Goal: Information Seeking & Learning: Learn about a topic

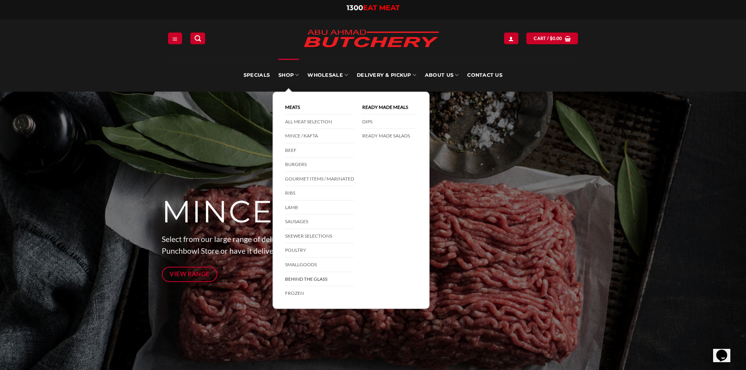
click at [308, 275] on link "Behind The Glass" at bounding box center [319, 279] width 69 height 14
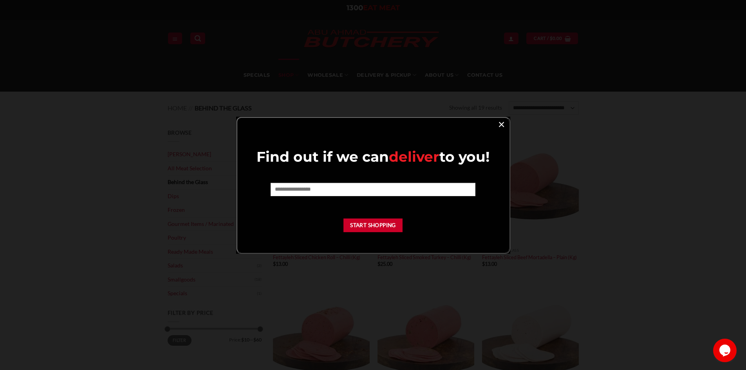
click at [504, 122] on link "×" at bounding box center [501, 124] width 11 height 11
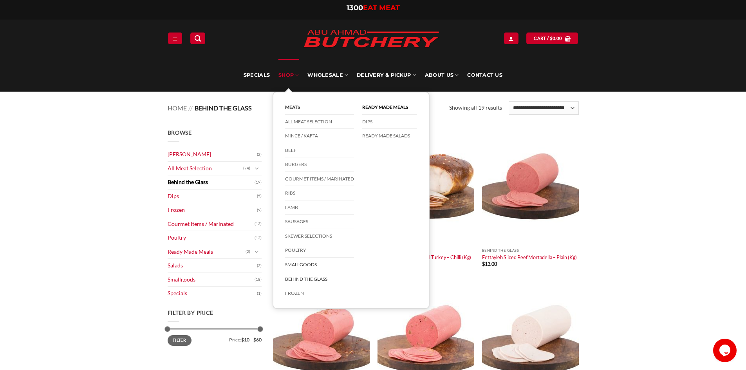
click at [303, 264] on link "Smallgoods" at bounding box center [319, 265] width 69 height 14
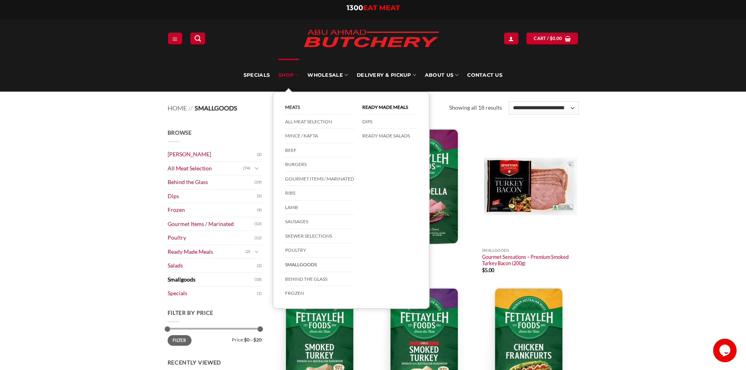
click at [314, 265] on link "Smallgoods" at bounding box center [319, 265] width 69 height 14
click at [318, 279] on link "Behind The Glass" at bounding box center [319, 279] width 69 height 14
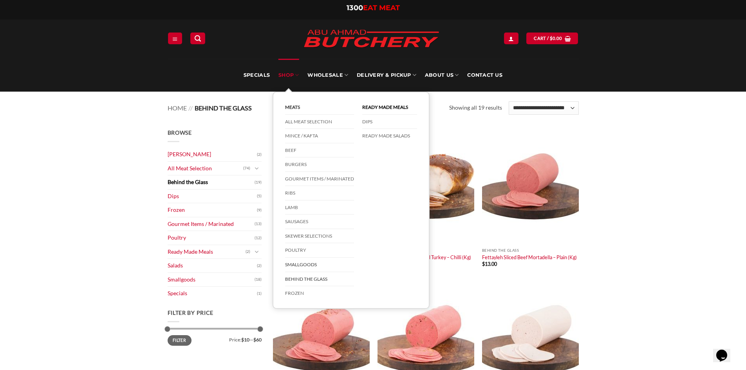
click at [306, 264] on link "Smallgoods" at bounding box center [319, 265] width 69 height 14
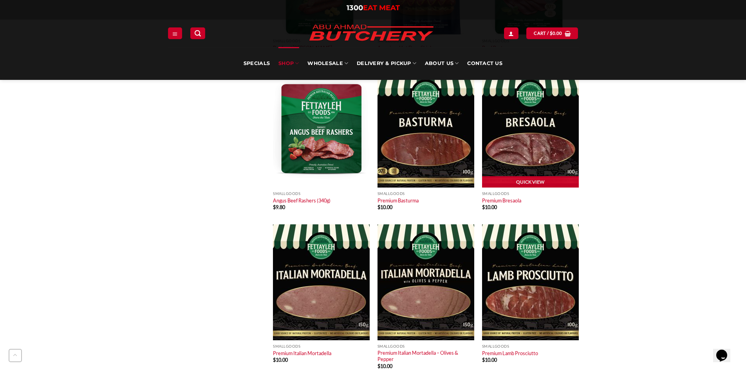
scroll to position [784, 0]
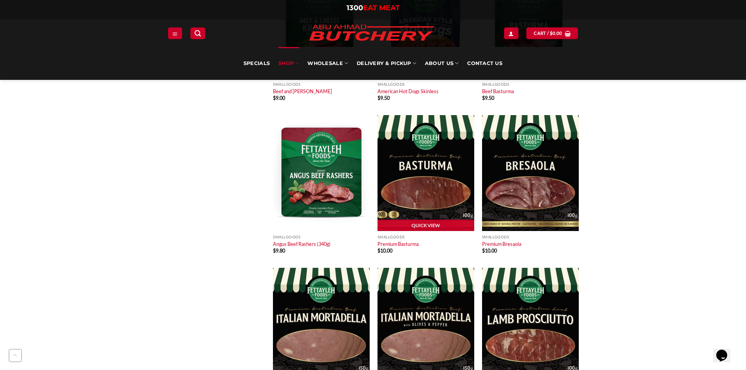
click at [434, 226] on link "Quick View" at bounding box center [426, 226] width 97 height 12
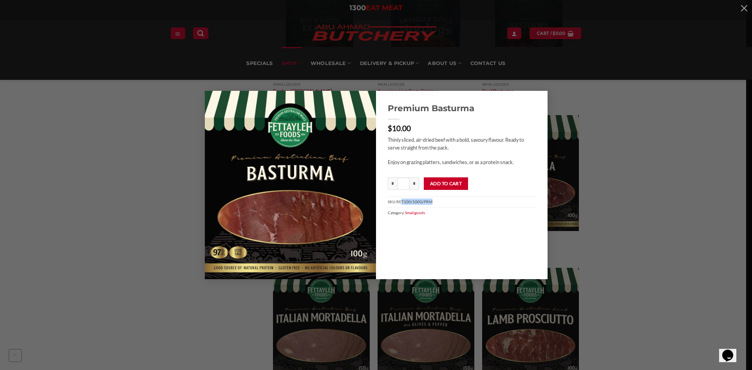
drag, startPoint x: 431, startPoint y: 201, endPoint x: 401, endPoint y: 203, distance: 30.2
click at [401, 203] on span "RET100/100G/PRM" at bounding box center [415, 201] width 36 height 5
click at [408, 204] on span "RET100/100G/PRM" at bounding box center [415, 201] width 36 height 5
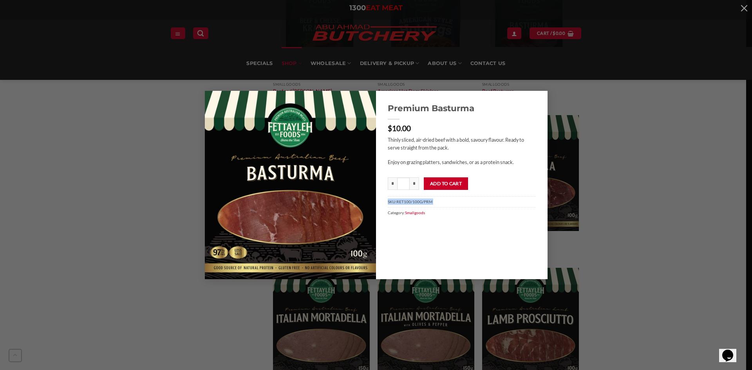
click at [408, 204] on span "RET100/100G/PRM" at bounding box center [415, 201] width 36 height 5
click at [398, 203] on span "RET100/100G/PRM" at bounding box center [415, 201] width 36 height 5
drag, startPoint x: 398, startPoint y: 203, endPoint x: 435, endPoint y: 202, distance: 37.6
click at [435, 202] on span "SKU: RET100/100G/PRM" at bounding box center [462, 201] width 148 height 11
click at [652, 180] on div "Premium Basturma $ 10.00 Thinly sliced, air-dried beef with a bold, savoury fla…" at bounding box center [376, 185] width 729 height 188
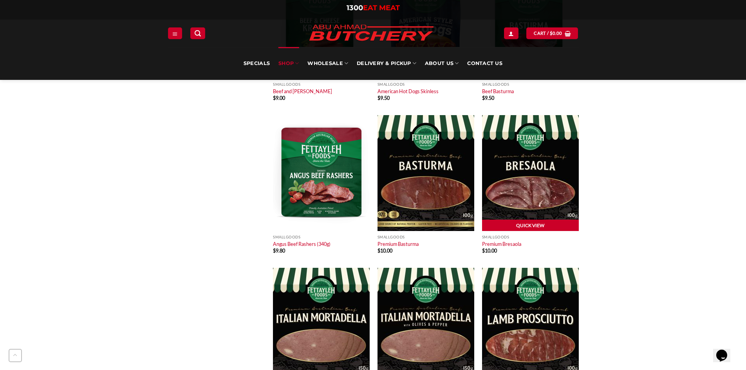
click at [543, 225] on link "Quick View" at bounding box center [530, 226] width 97 height 12
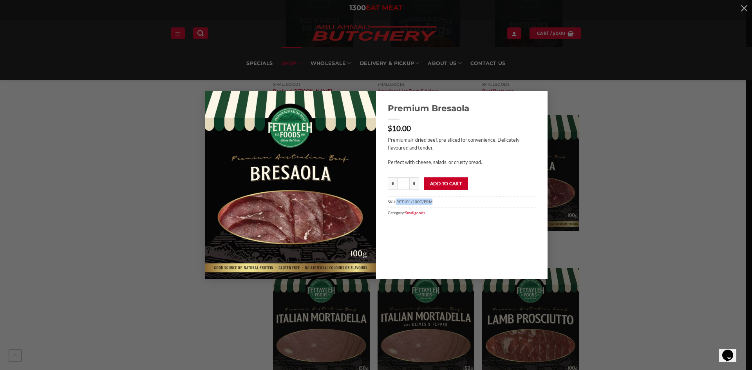
drag, startPoint x: 398, startPoint y: 203, endPoint x: 450, endPoint y: 202, distance: 51.7
click at [450, 202] on span "SKU: RET101/100G/PRM" at bounding box center [462, 201] width 148 height 11
copy span "RET101/100G/PRM"
click at [685, 185] on div "Premium Bresaola $ 10.00 Premium air-dried beef, pre-sliced for convenience. De…" at bounding box center [376, 185] width 729 height 188
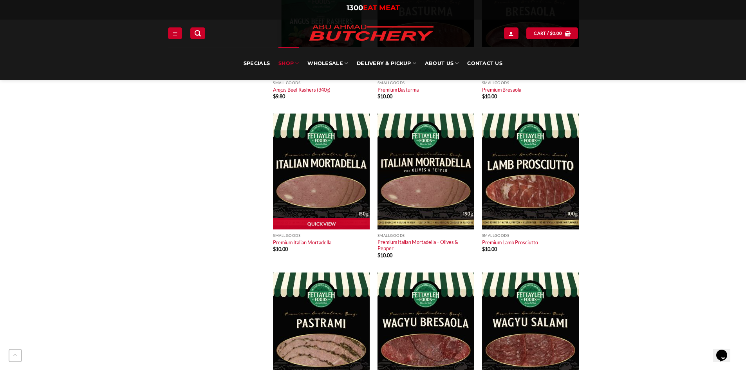
scroll to position [940, 0]
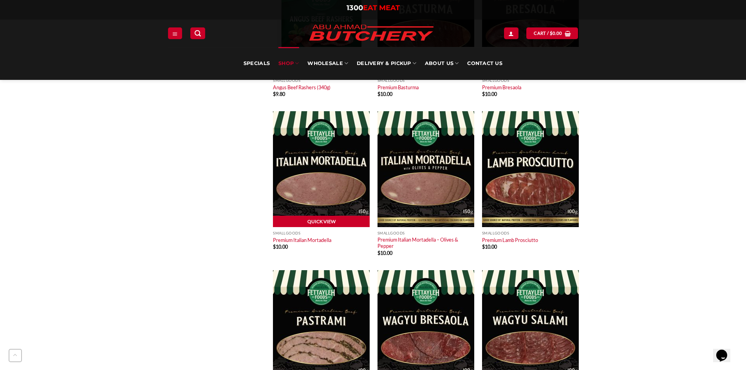
click at [332, 221] on link "Quick View" at bounding box center [321, 222] width 97 height 12
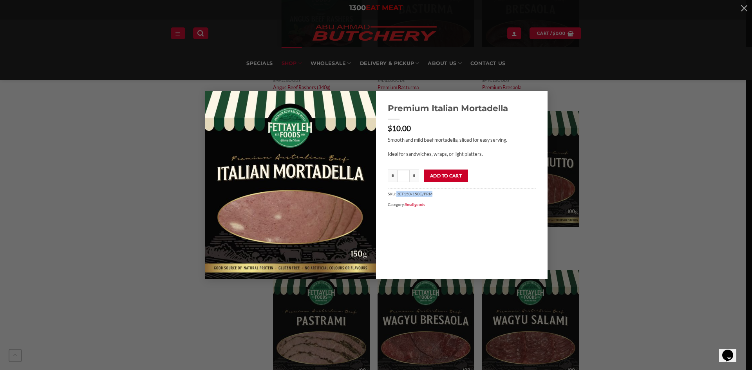
drag, startPoint x: 433, startPoint y: 194, endPoint x: 398, endPoint y: 195, distance: 35.3
click at [398, 195] on span "SKU: RET150/150G/PRM" at bounding box center [462, 193] width 148 height 11
copy span "RET150/150G/PRM"
click at [430, 195] on span "RET150/150G/PRM" at bounding box center [415, 194] width 36 height 5
drag, startPoint x: 397, startPoint y: 196, endPoint x: 434, endPoint y: 192, distance: 36.6
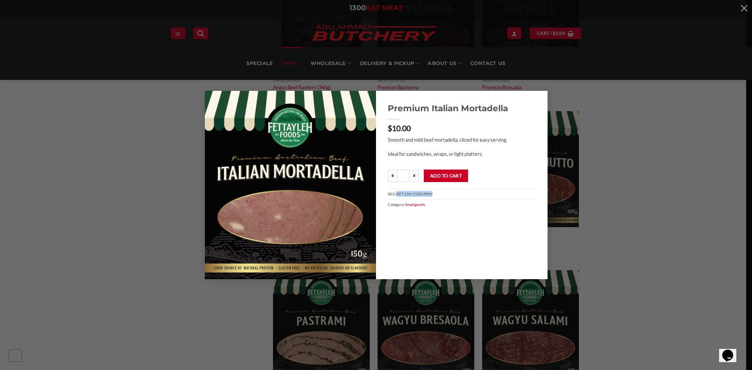
click at [434, 192] on span "SKU: RET150/150G/PRM" at bounding box center [462, 193] width 148 height 11
copy span "RET150/150G/PRM"
click at [628, 108] on div "Premium Italian Mortadella $ 10.00 Smooth and mild beef mortadella, sliced for …" at bounding box center [376, 185] width 729 height 188
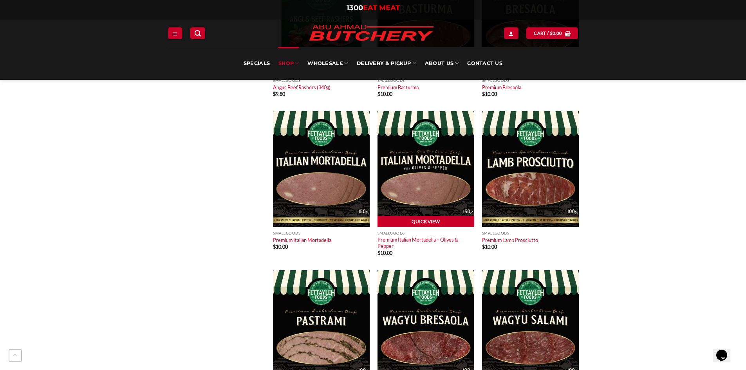
click at [421, 219] on link "Quick View" at bounding box center [426, 222] width 97 height 12
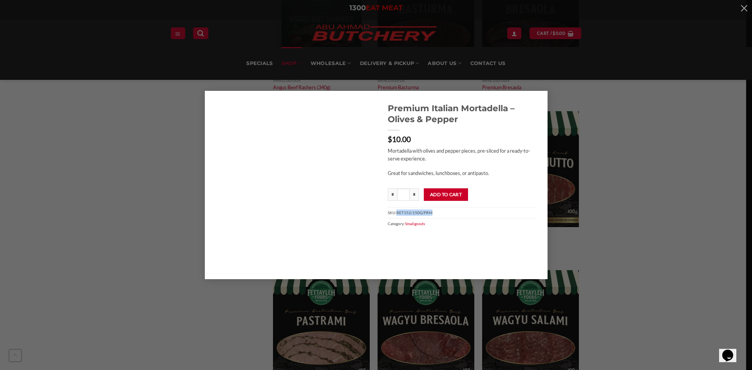
drag, startPoint x: 398, startPoint y: 212, endPoint x: 445, endPoint y: 215, distance: 47.1
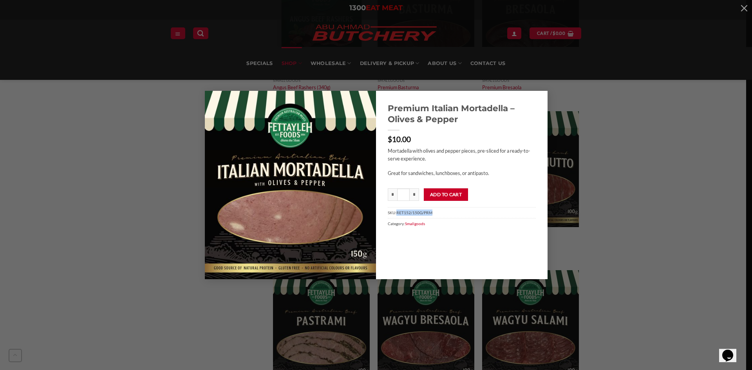
click at [445, 215] on span "SKU: RET152/150G/PRM" at bounding box center [462, 212] width 148 height 11
copy span "RET152/150G/PRM"
click at [644, 158] on div "Premium Italian Mortadella – Olives & Pepper $ 10.00 Mortadella with olives and…" at bounding box center [376, 185] width 729 height 188
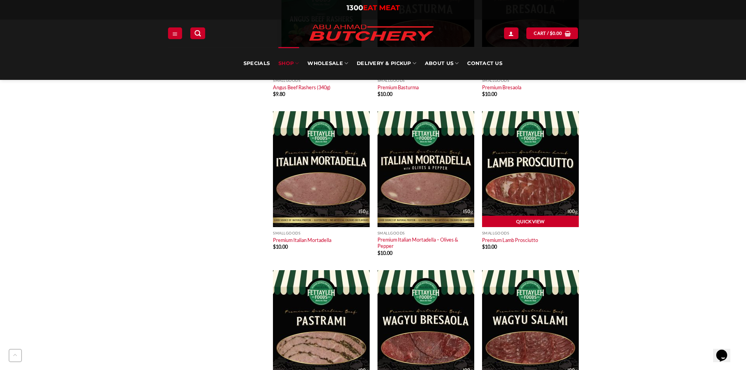
click at [520, 222] on link "Quick View" at bounding box center [530, 222] width 97 height 12
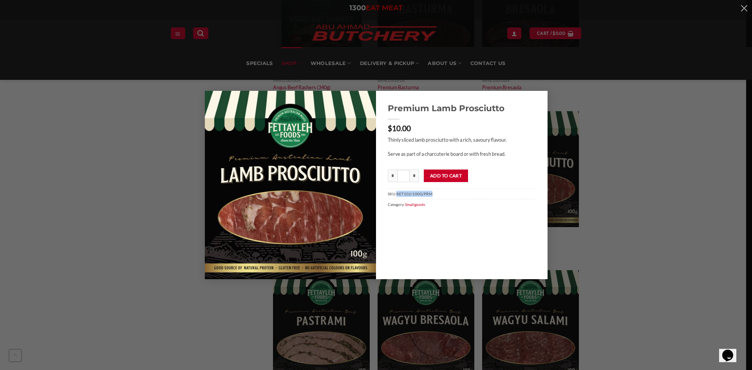
drag, startPoint x: 397, startPoint y: 194, endPoint x: 443, endPoint y: 193, distance: 45.5
click at [443, 193] on span "SKU: RET102/100G/PRM" at bounding box center [462, 193] width 148 height 11
copy span "RET102/100G/PRM"
click at [558, 157] on div "Premium Lamb Prosciutto $ 10.00 Thinly sliced lamb prosciutto with a rich, savo…" at bounding box center [376, 185] width 729 height 188
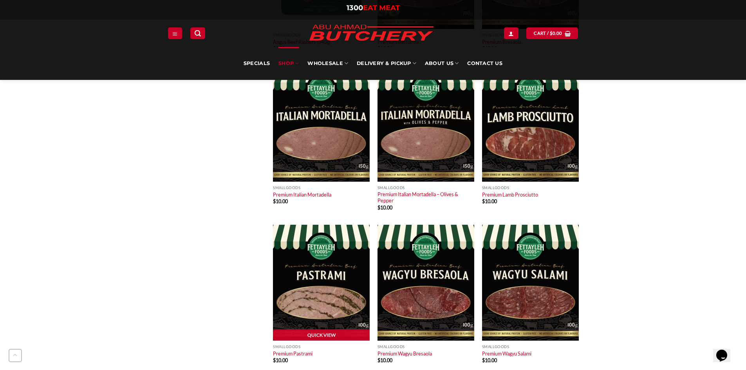
scroll to position [1058, 0]
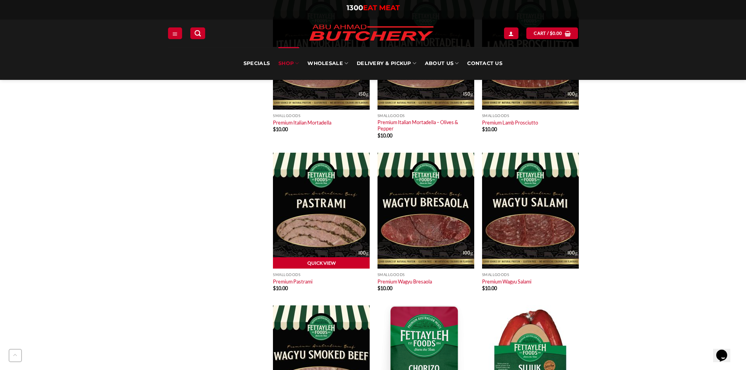
click at [335, 260] on link "Quick View" at bounding box center [321, 263] width 97 height 12
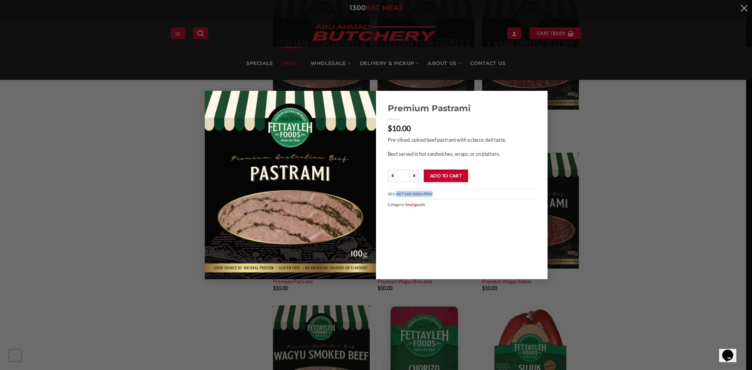
drag, startPoint x: 398, startPoint y: 195, endPoint x: 435, endPoint y: 196, distance: 37.2
click at [435, 196] on span "SKU: RET160/100G/PRM" at bounding box center [462, 193] width 148 height 11
copy span "RET160/100G/PRM"
click at [688, 179] on div "Premium Pastrami $ 10.00 Pre-sliced, spiced beef pastrami with a classic deli t…" at bounding box center [376, 185] width 729 height 188
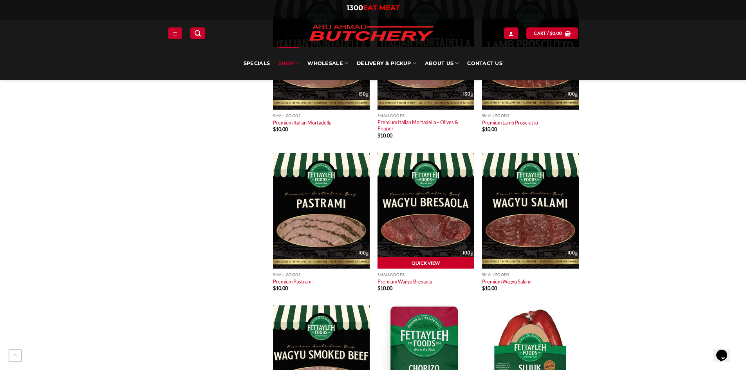
click at [429, 260] on link "Quick View" at bounding box center [426, 263] width 97 height 12
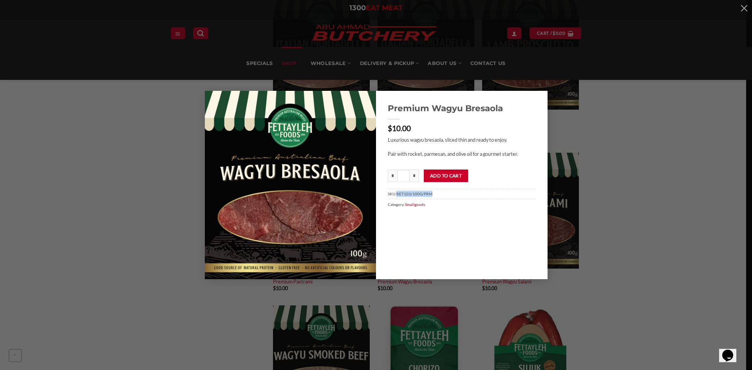
drag, startPoint x: 398, startPoint y: 194, endPoint x: 446, endPoint y: 194, distance: 47.8
click at [446, 194] on span "SKU: RET103/100G/PRM" at bounding box center [462, 193] width 148 height 11
copy span "RET103/100G/PRM"
click at [656, 136] on div "Premium Wagyu Bresaola $ 10.00 Luxurious wagyu bresaola, sliced thin and ready …" at bounding box center [376, 185] width 729 height 188
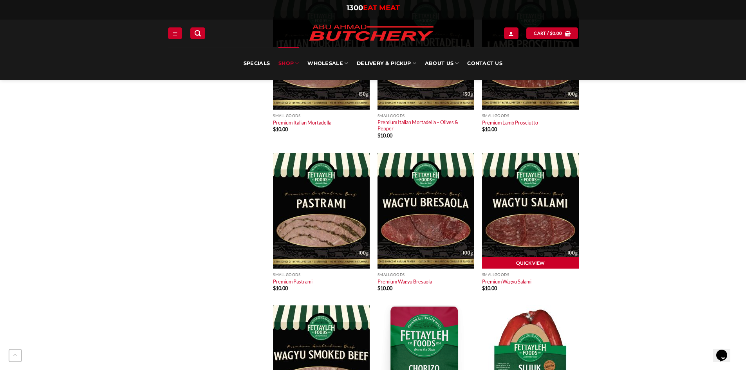
click at [552, 261] on link "Quick View" at bounding box center [530, 263] width 97 height 12
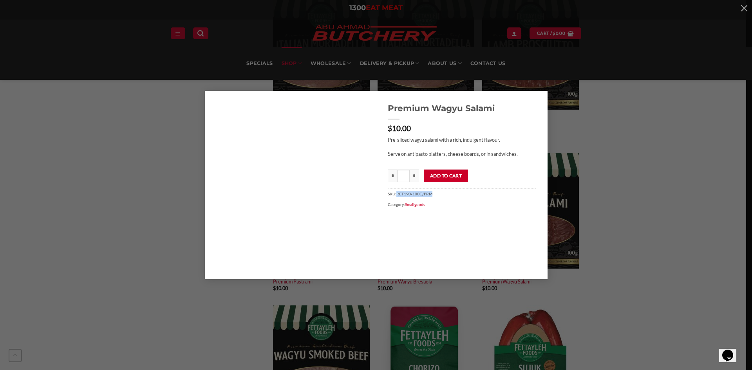
drag, startPoint x: 397, startPoint y: 193, endPoint x: 433, endPoint y: 196, distance: 36.5
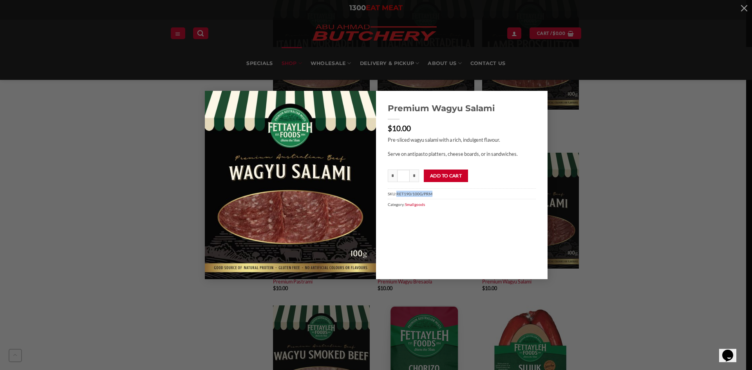
click at [433, 196] on span "SKU: RET190/100G/PRM" at bounding box center [462, 193] width 148 height 11
copy span "RET190/100G/PRM"
drag, startPoint x: 642, startPoint y: 197, endPoint x: 623, endPoint y: 208, distance: 22.3
click at [642, 197] on div "Premium Wagyu Salami $ 10.00 Pre-sliced wagyu salami with a rich, indulgent fla…" at bounding box center [376, 185] width 729 height 188
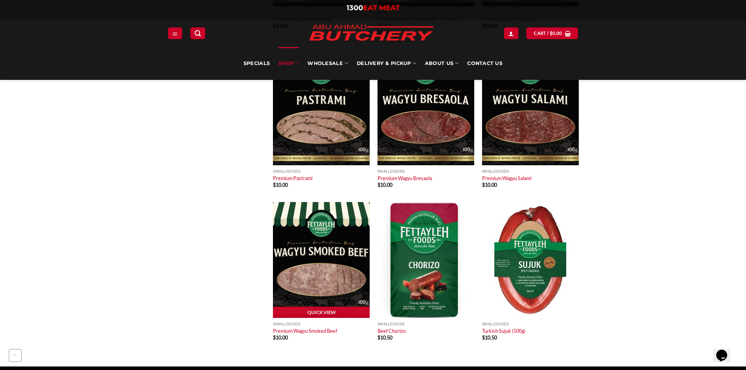
scroll to position [1175, 0]
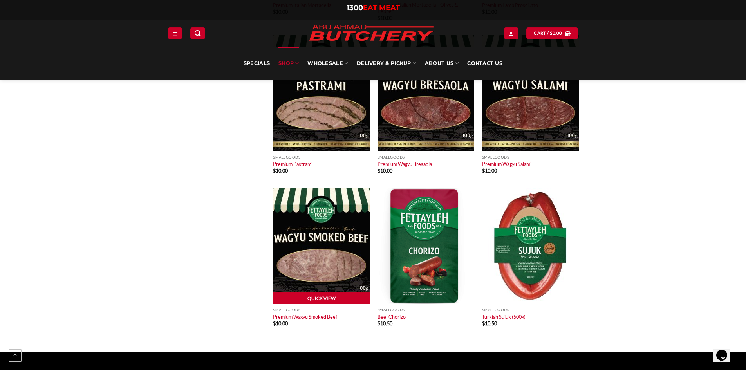
click at [331, 295] on link "Quick View" at bounding box center [321, 299] width 97 height 12
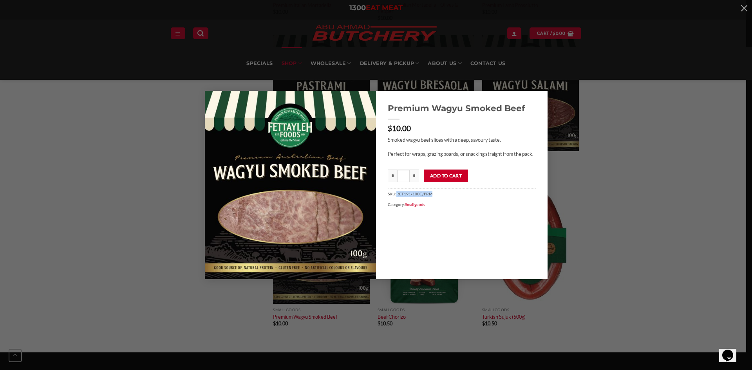
drag, startPoint x: 397, startPoint y: 195, endPoint x: 439, endPoint y: 196, distance: 41.9
click at [439, 196] on span "SKU: RET191/100G/PRM" at bounding box center [462, 193] width 148 height 11
copy span "RET191/100G/PRM"
click at [601, 251] on div "Premium Wagyu Smoked Beef $ 10.00 Smoked wagyu beef slices with a deep, savoury…" at bounding box center [376, 185] width 729 height 188
